Goal: Information Seeking & Learning: Learn about a topic

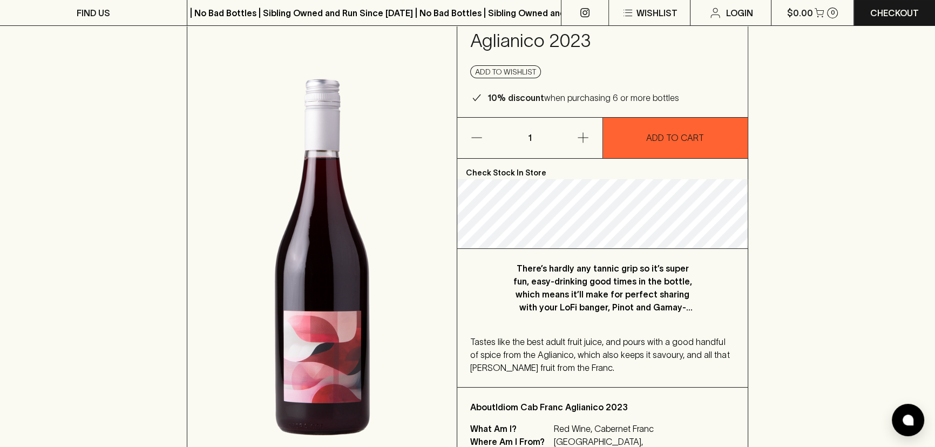
scroll to position [98, 0]
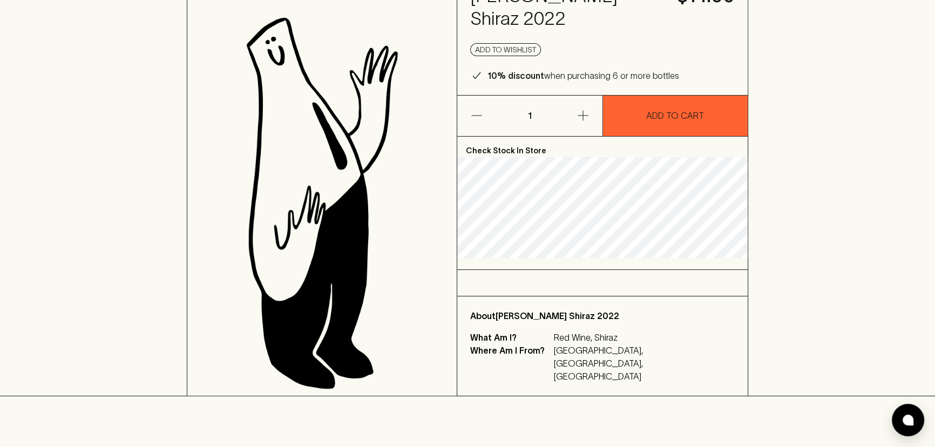
scroll to position [49, 0]
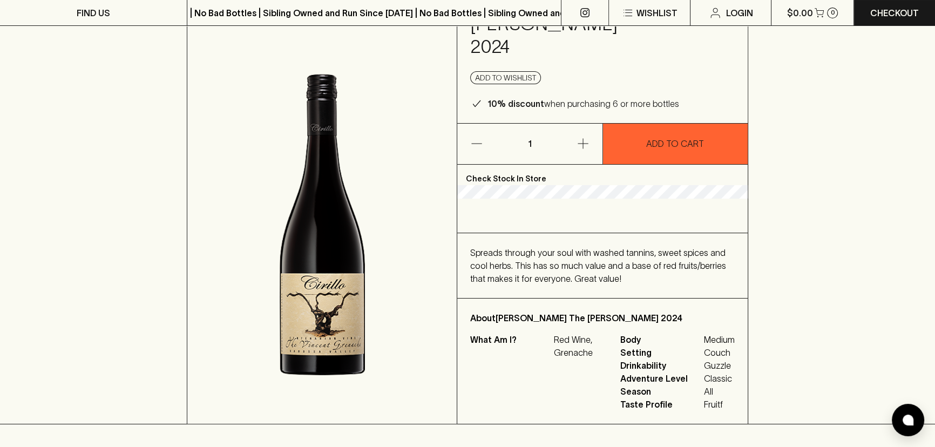
scroll to position [98, 0]
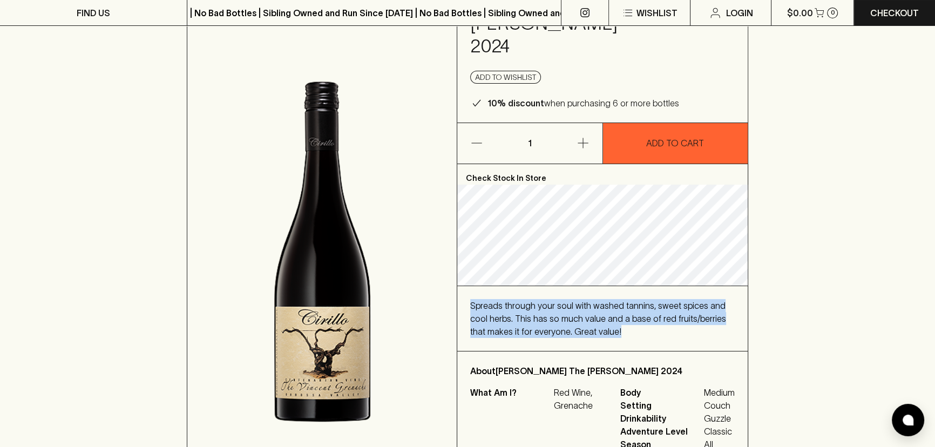
drag, startPoint x: 599, startPoint y: 278, endPoint x: 466, endPoint y: 281, distance: 133.4
click at [466, 286] on div "Spreads through your soul with washed tannins, sweet spices and cool herbs. Thi…" at bounding box center [602, 318] width 290 height 65
copy span "Spreads through your soul with washed tannins, sweet spices and cool herbs. Thi…"
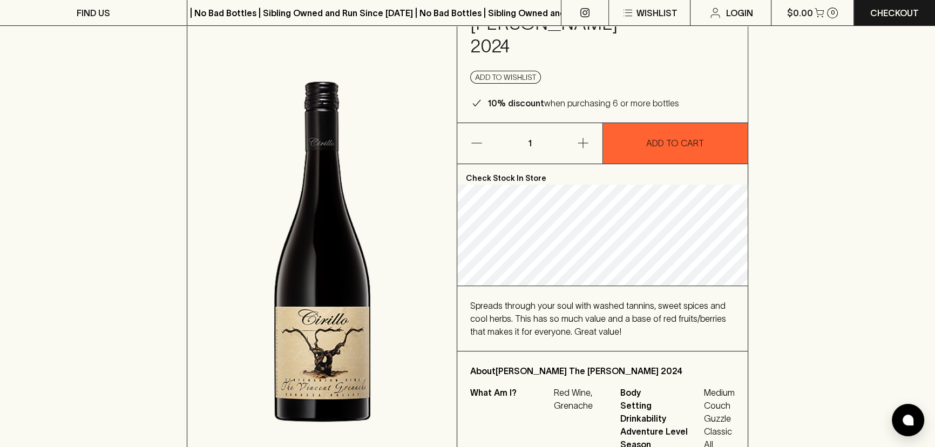
click at [848, 225] on div "HOME SHOP Cirillo The Vincent Grenache 2024 $26.00 Add to wishlist 10% discount…" at bounding box center [467, 227] width 935 height 501
